Goal: Information Seeking & Learning: Learn about a topic

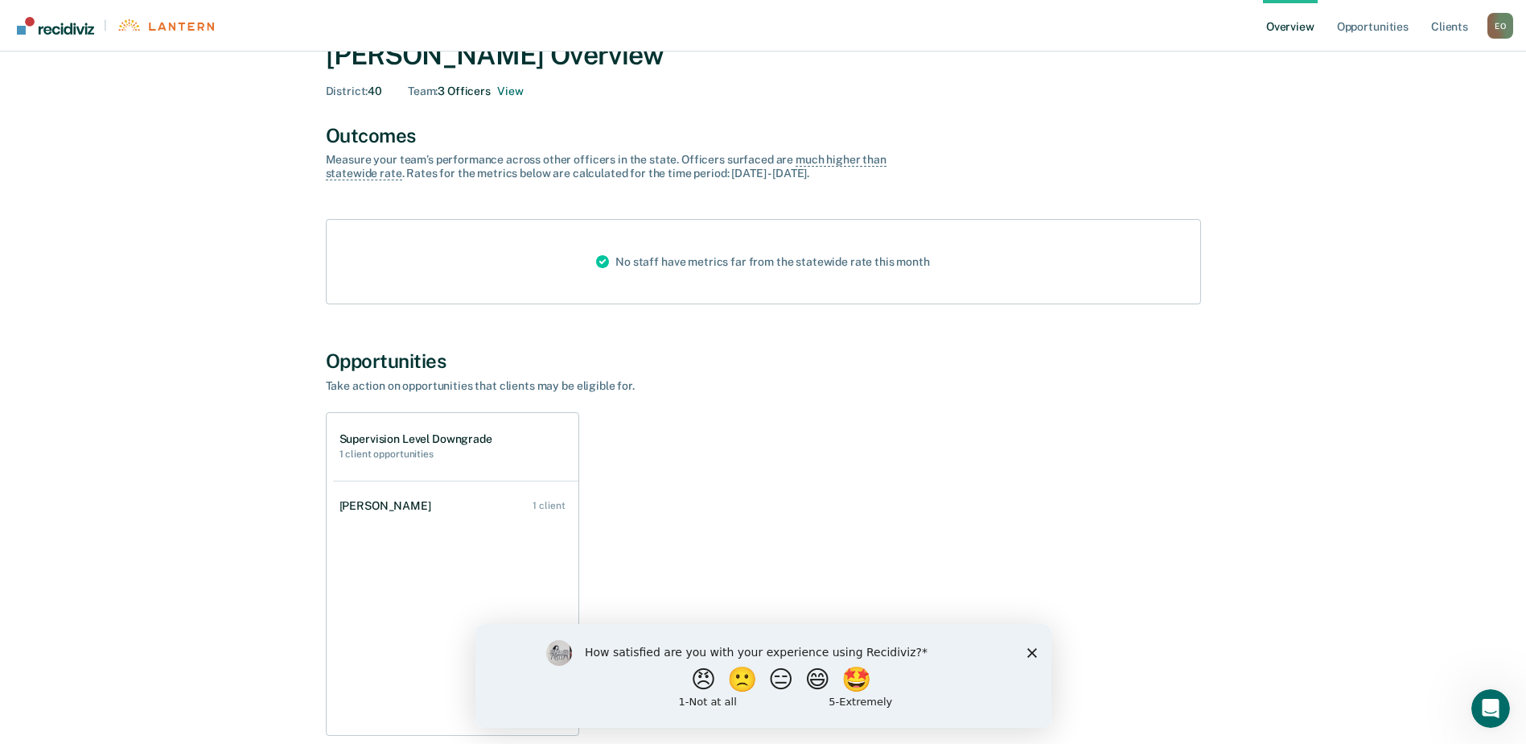
scroll to position [140, 0]
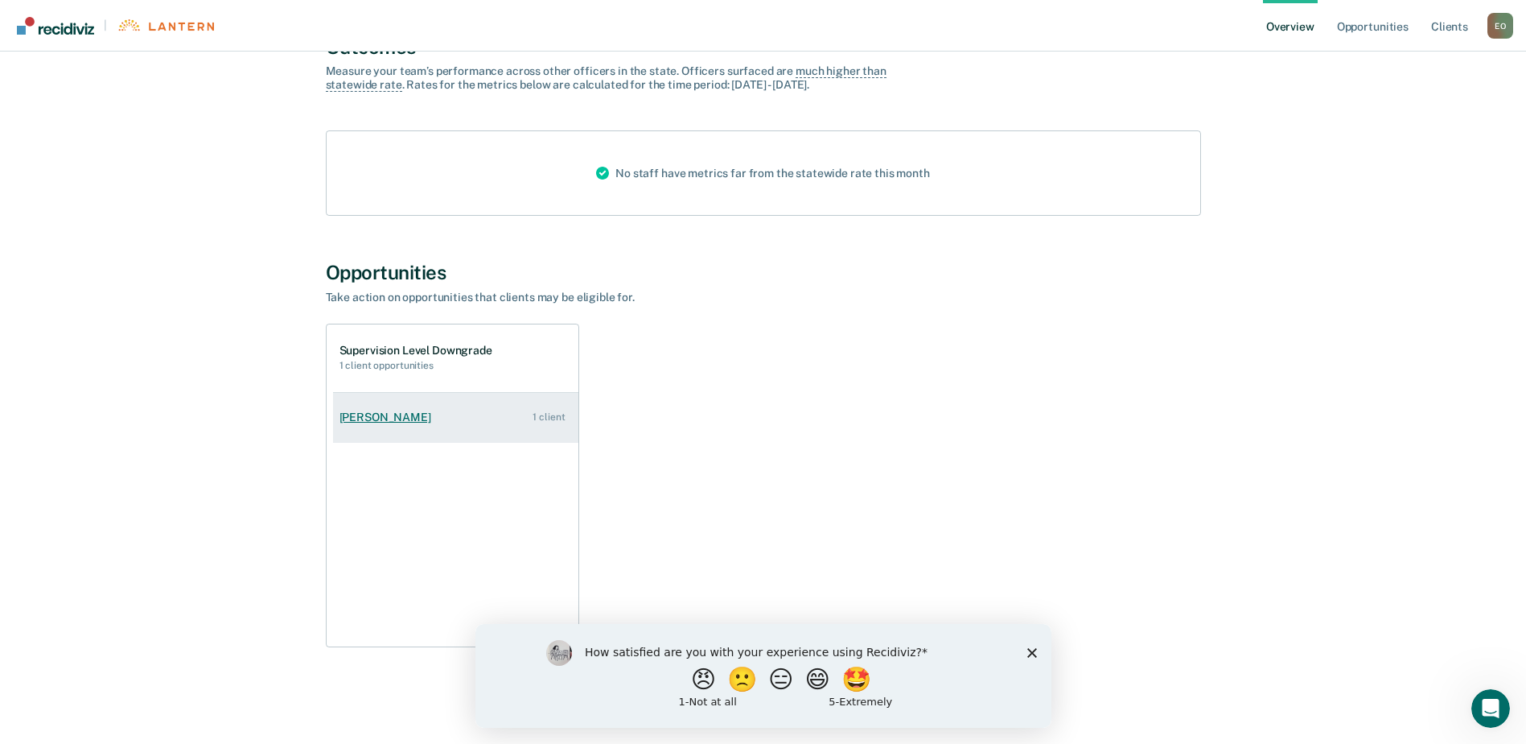
click at [377, 421] on div "[PERSON_NAME]" at bounding box center [389, 417] width 98 height 14
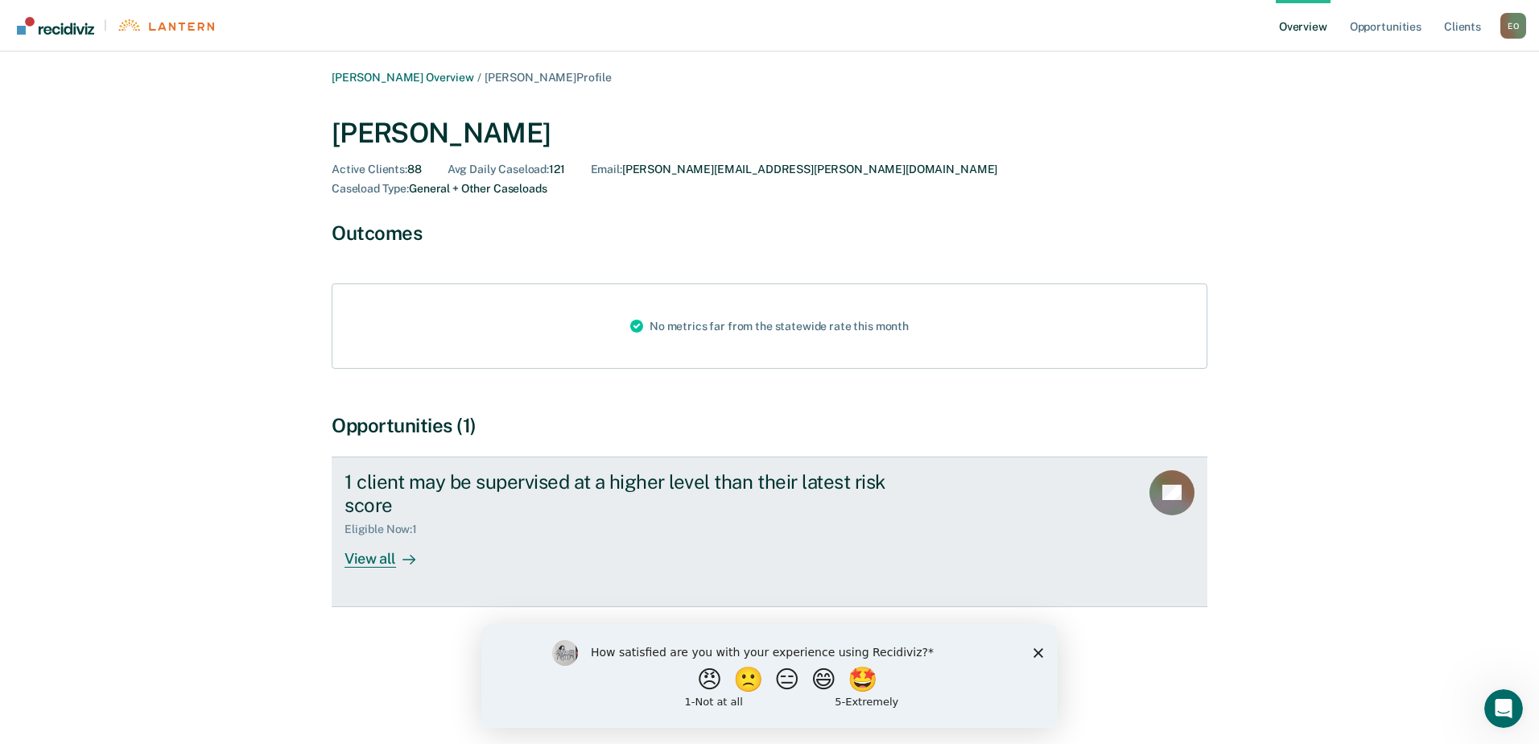
click at [372, 541] on div "View all" at bounding box center [389, 551] width 90 height 31
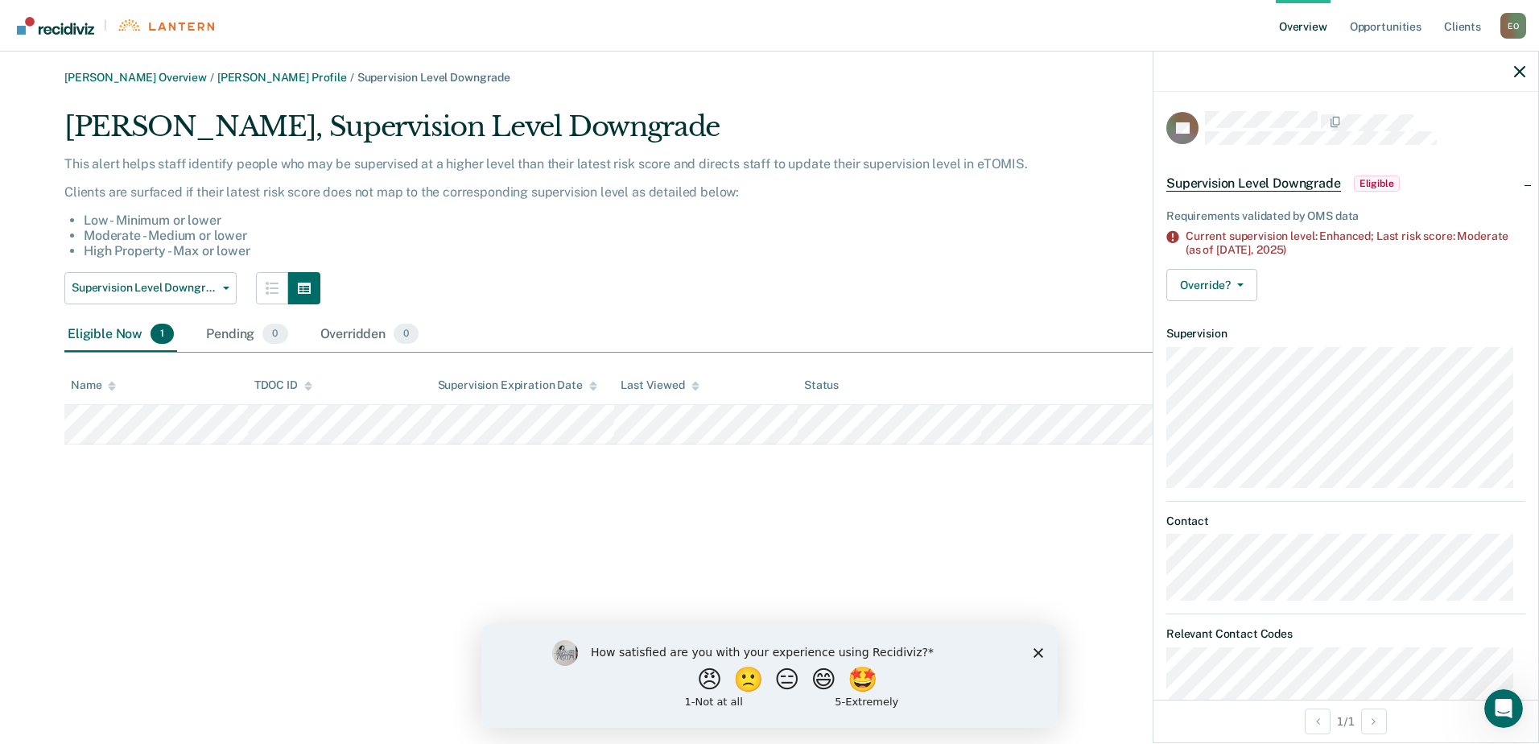
scroll to position [80, 0]
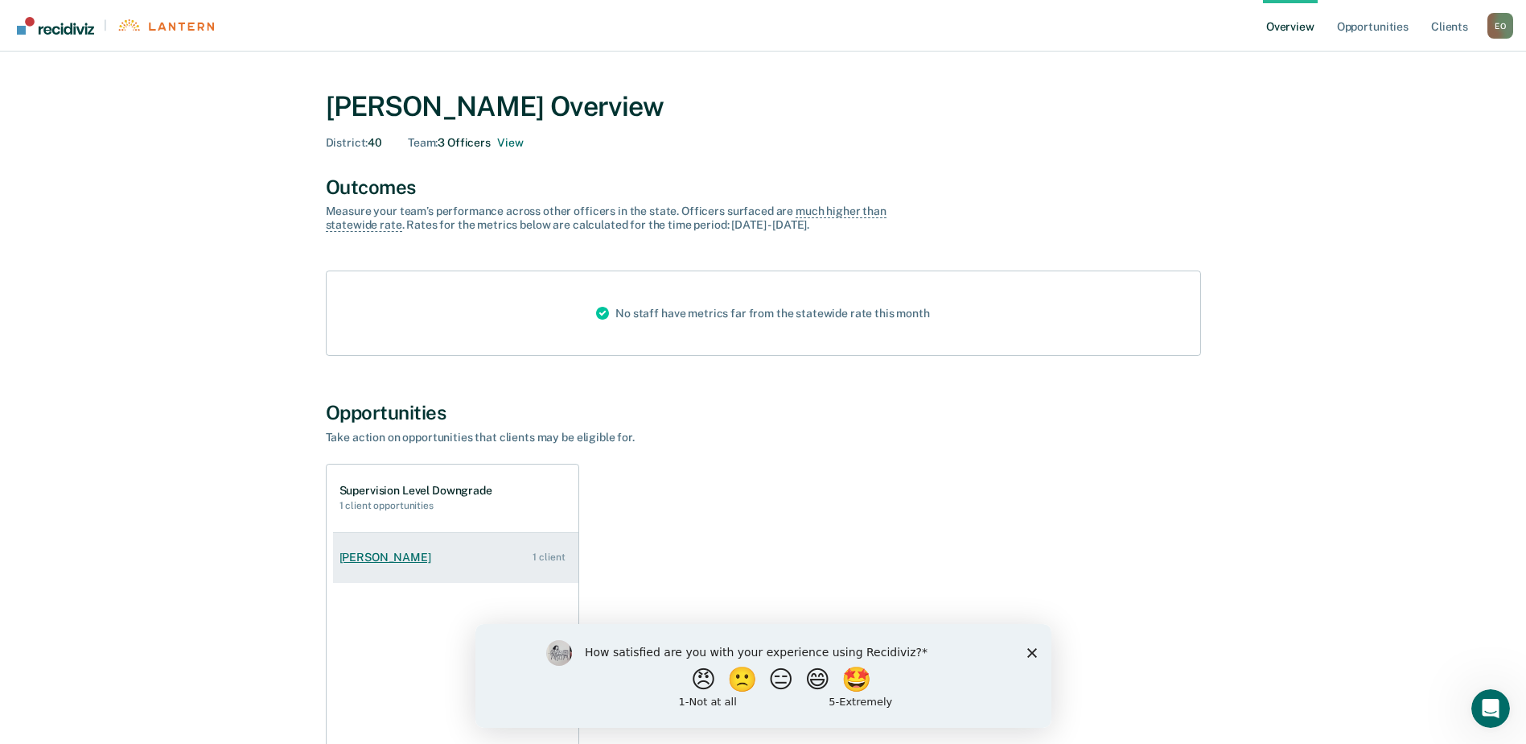
click at [375, 553] on div "[PERSON_NAME]" at bounding box center [389, 557] width 98 height 14
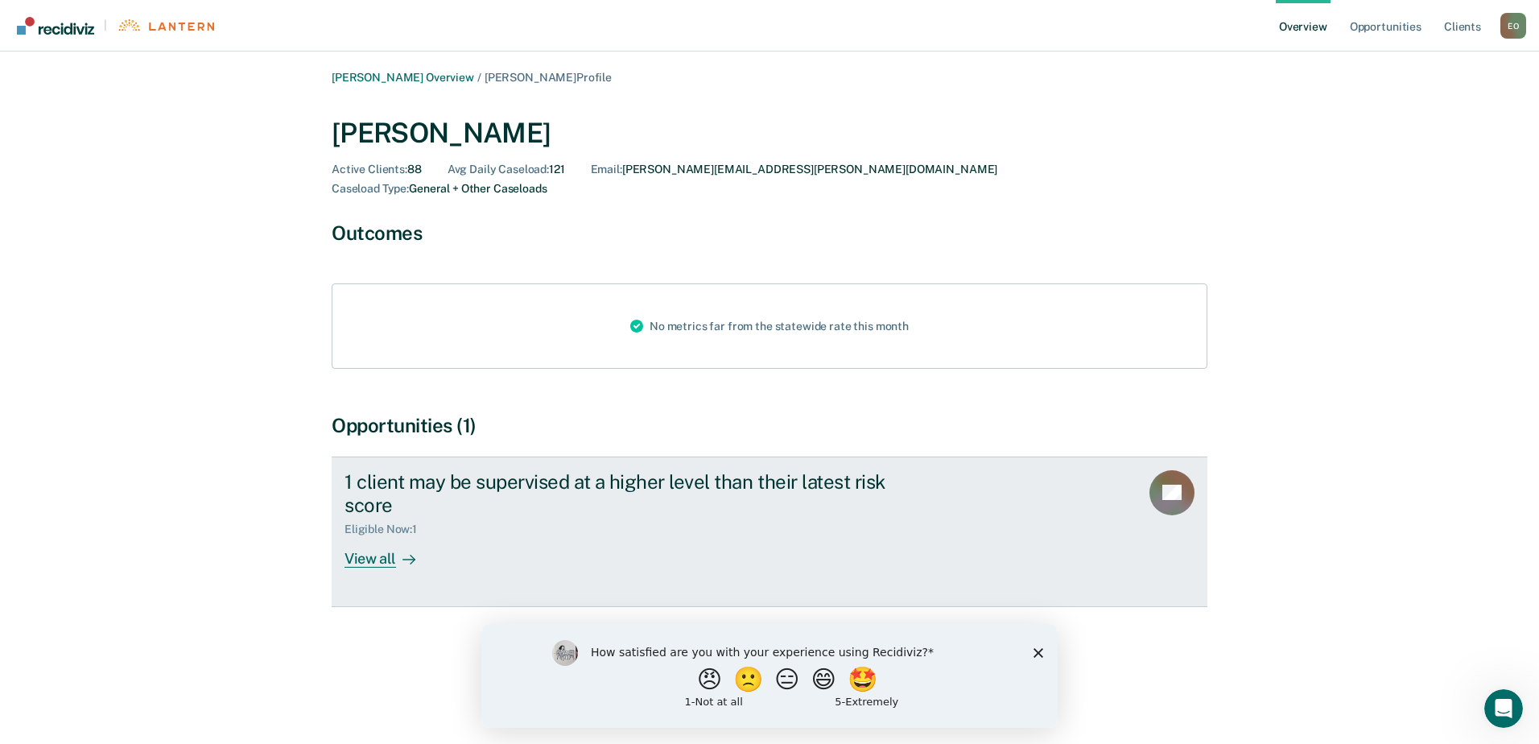
click at [369, 536] on div "View all" at bounding box center [389, 551] width 90 height 31
click at [380, 485] on div "1 client may be supervised at a higher level than their latest risk score" at bounding box center [626, 493] width 565 height 47
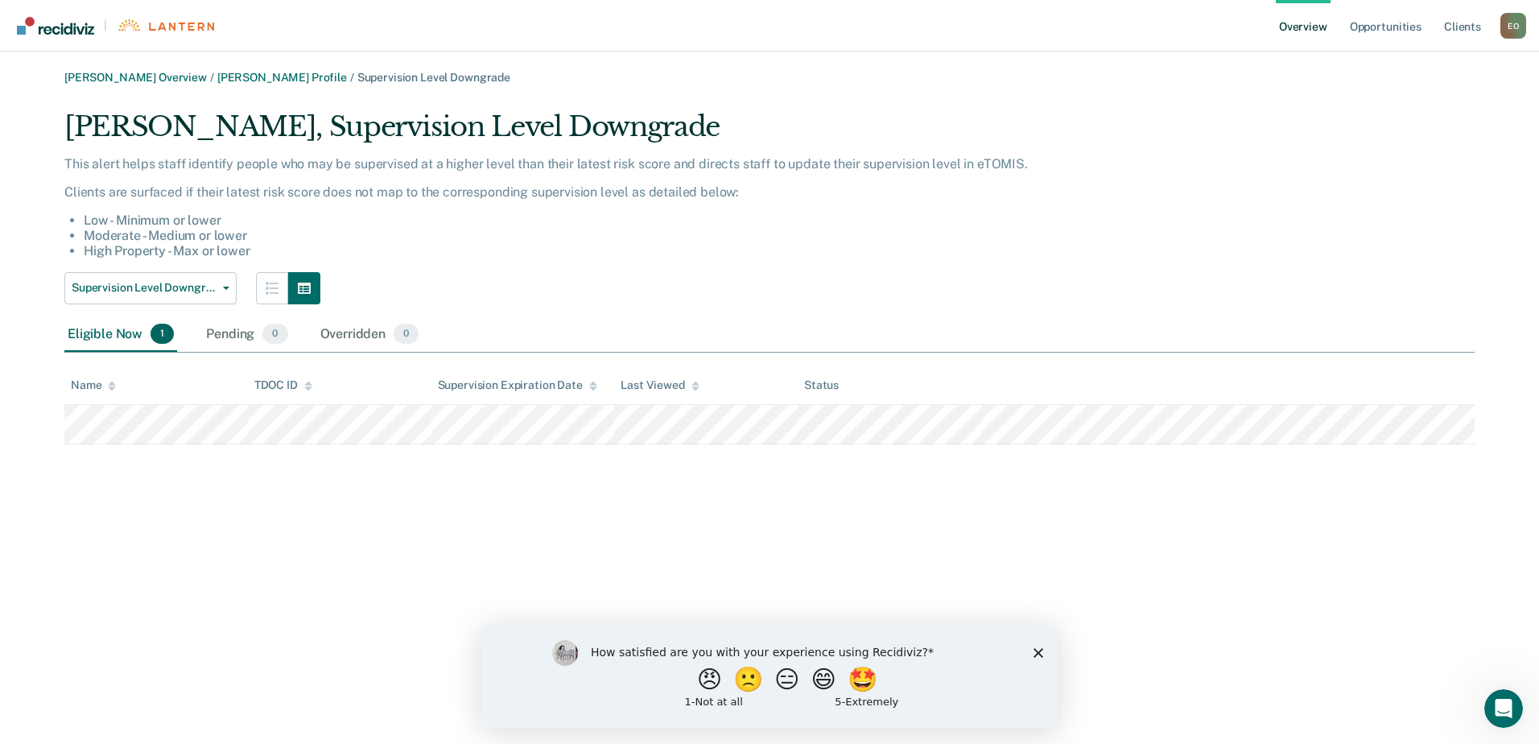
click at [103, 336] on div "Eligible Now 1" at bounding box center [120, 334] width 113 height 35
click at [230, 336] on div "Pending 0" at bounding box center [247, 334] width 88 height 35
